Goal: Information Seeking & Learning: Understand process/instructions

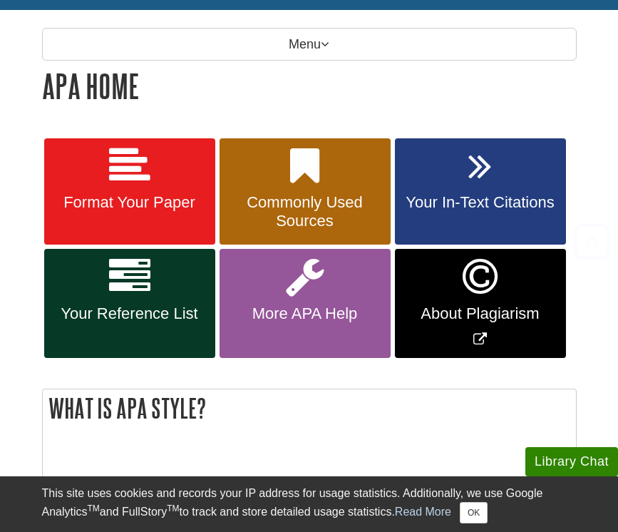
scroll to position [190, 0]
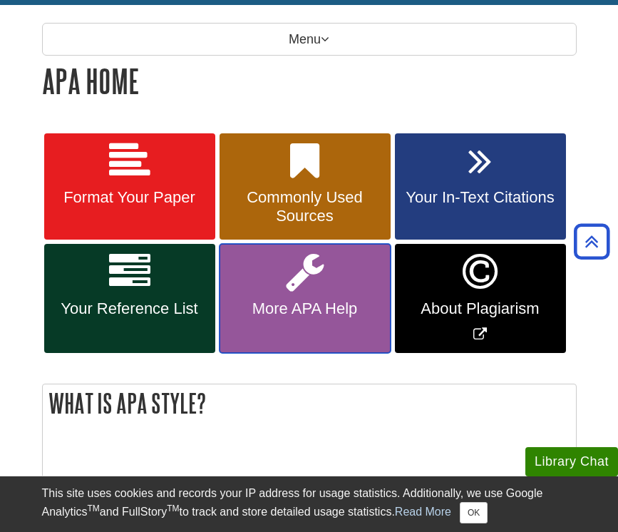
click at [338, 318] on link "More APA Help" at bounding box center [304, 298] width 171 height 109
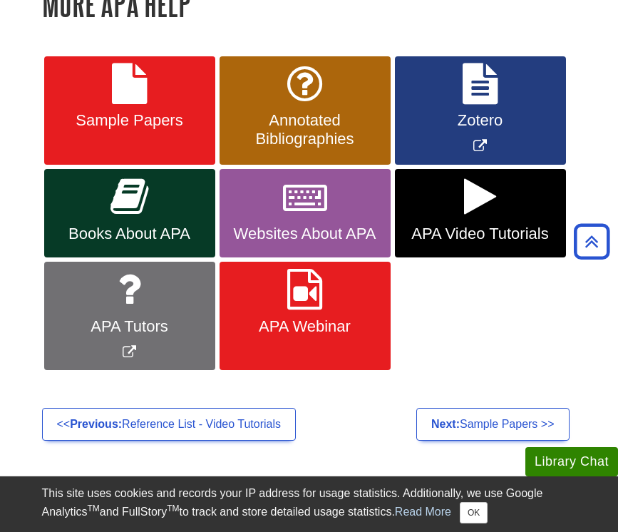
scroll to position [237, 0]
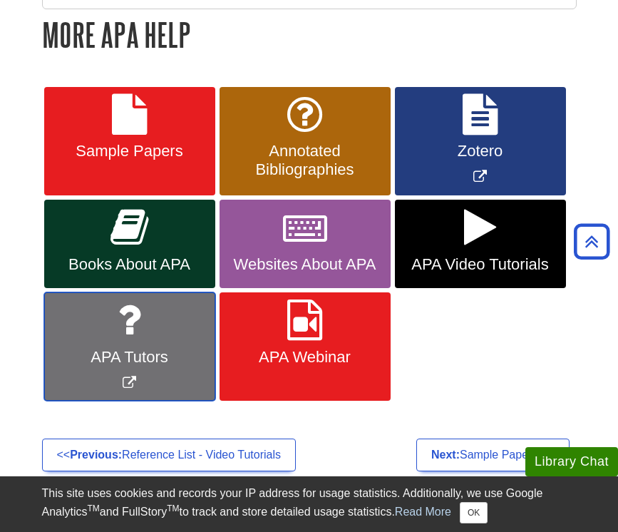
click at [122, 338] on icon "Link opens in new window" at bounding box center [130, 319] width 24 height 41
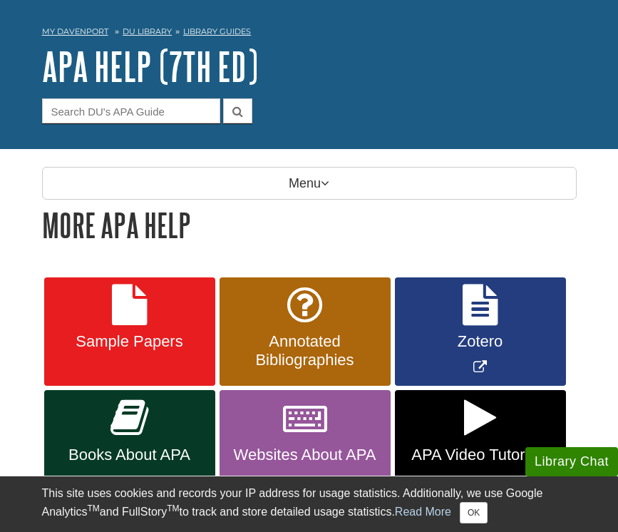
scroll to position [48, 0]
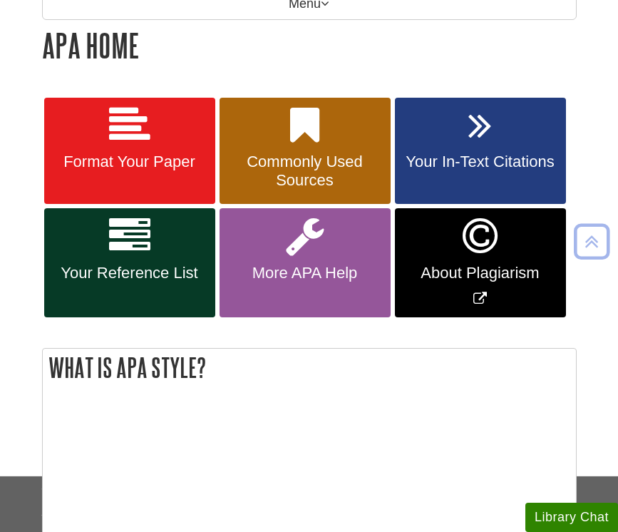
scroll to position [190, 0]
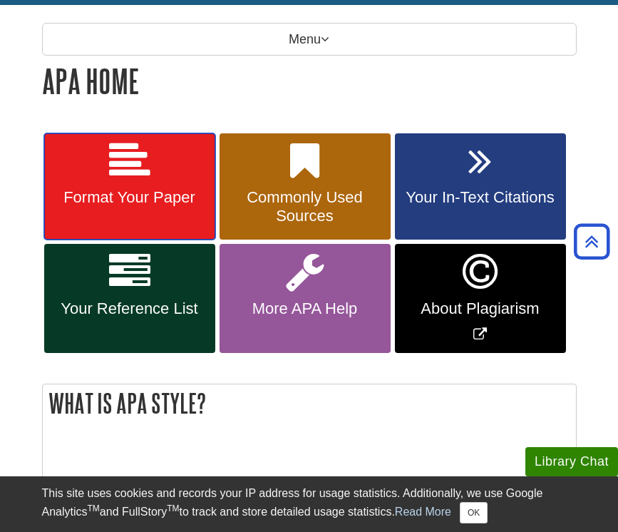
click at [152, 206] on span "Format Your Paper" at bounding box center [130, 197] width 150 height 19
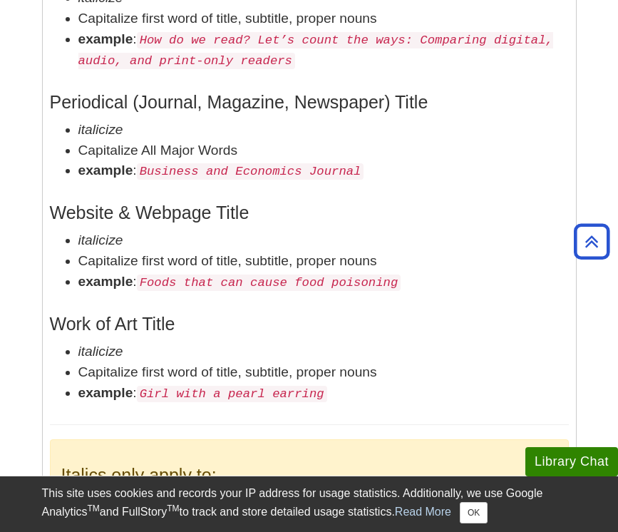
scroll to position [2955, 0]
